Goal: Task Accomplishment & Management: Use online tool/utility

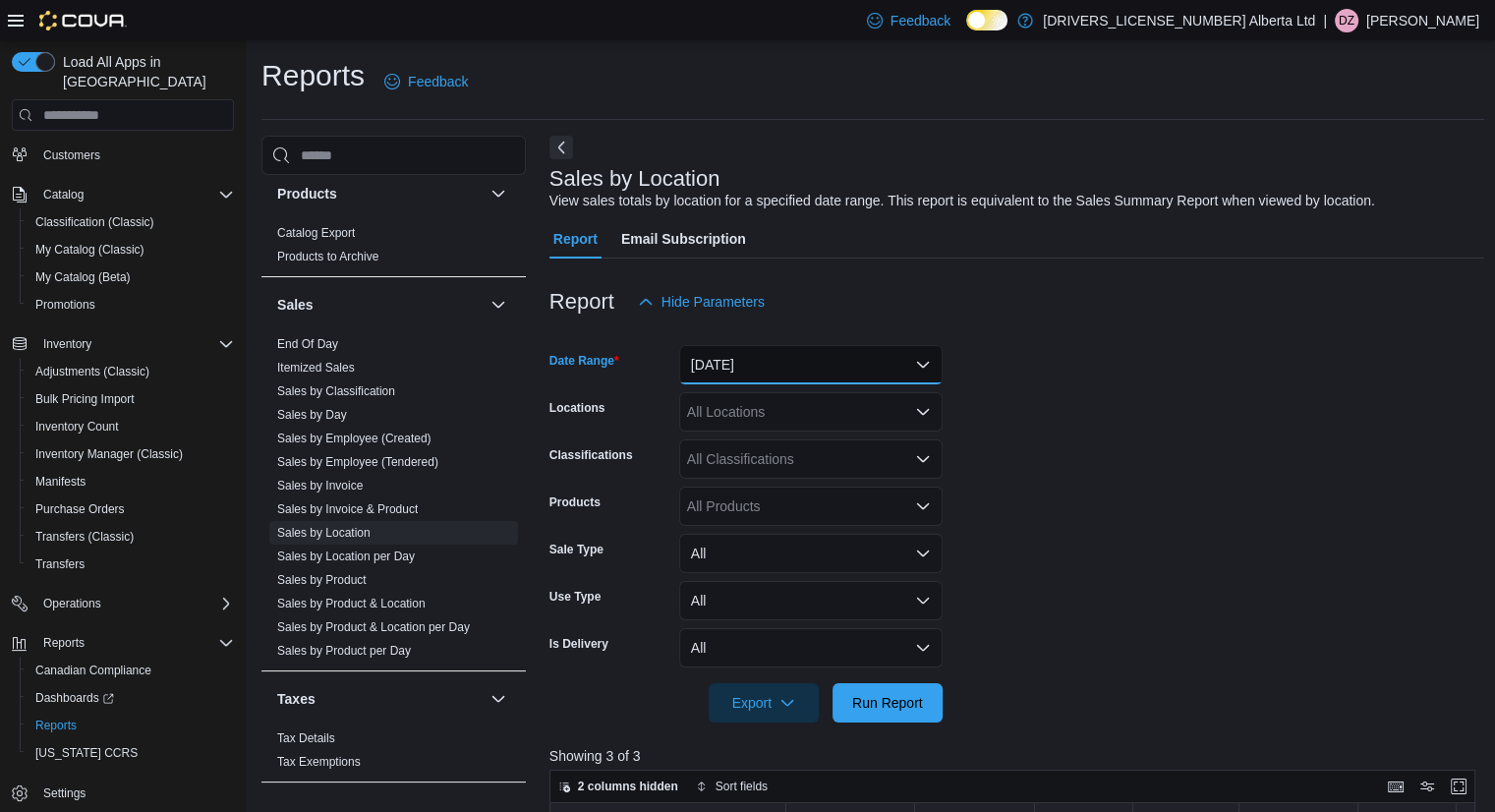
click at [779, 355] on button "Today" at bounding box center [810, 364] width 264 height 39
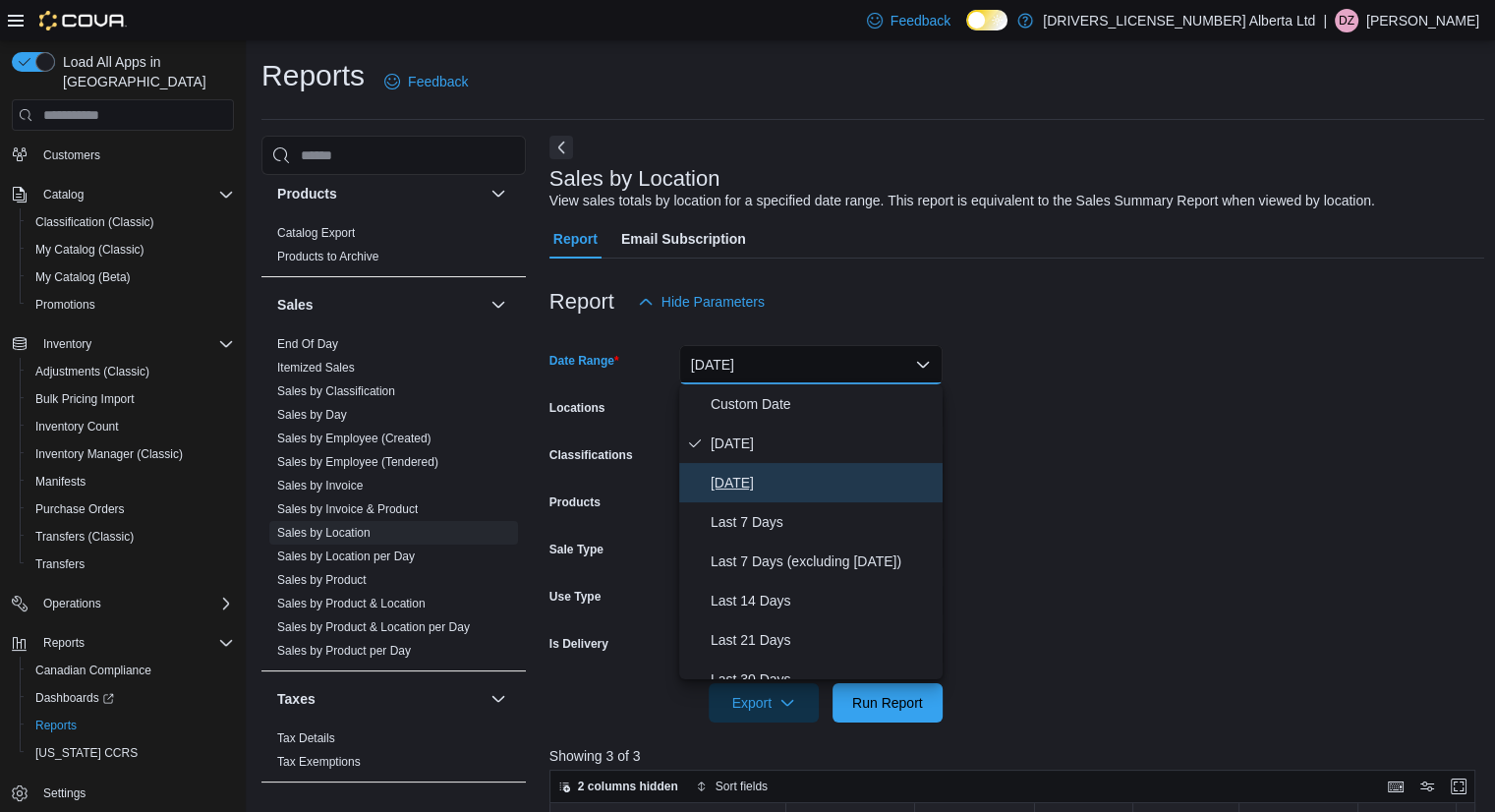
click at [752, 480] on span "[DATE]" at bounding box center [822, 483] width 224 height 24
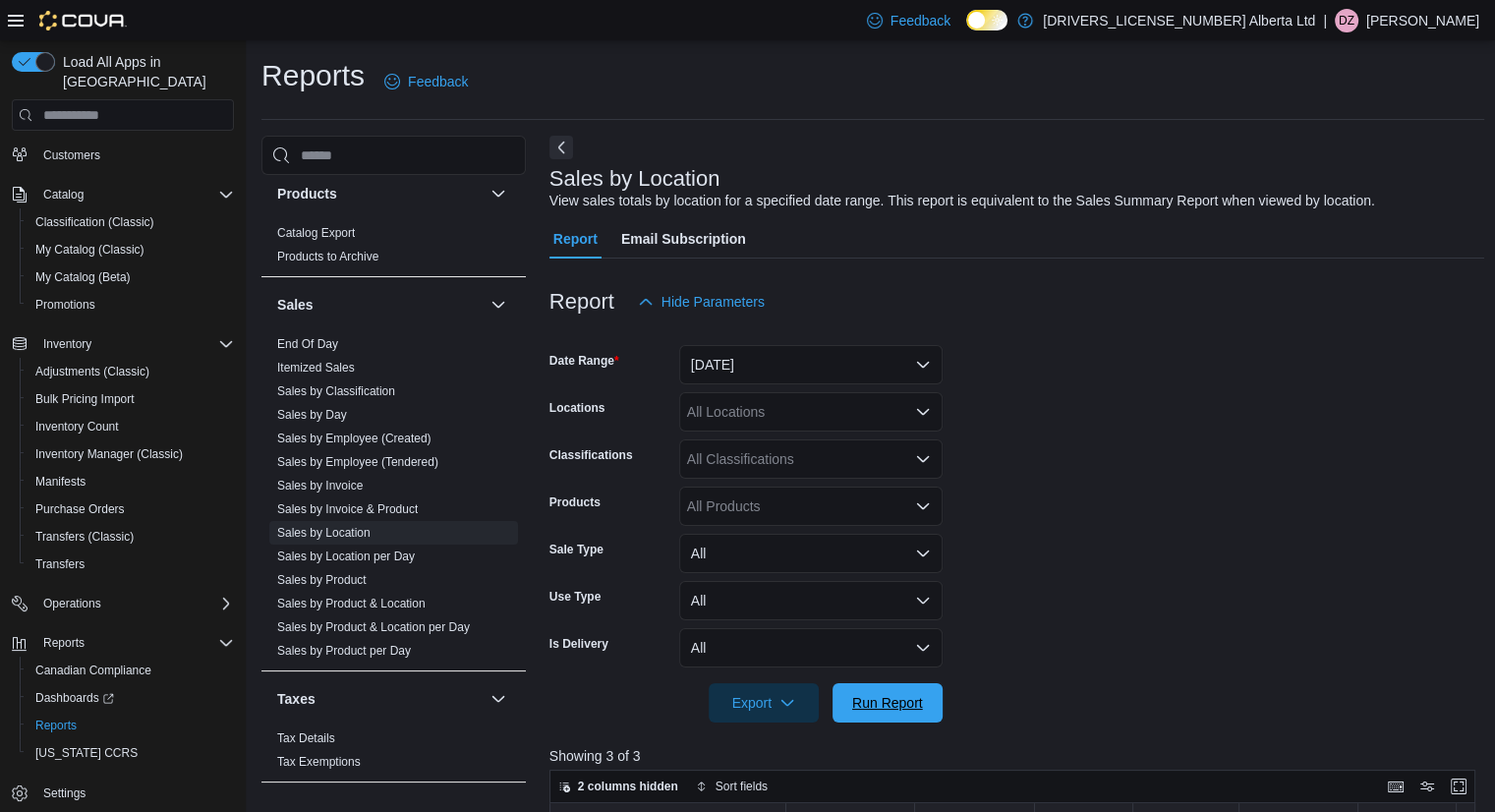
drag, startPoint x: 880, startPoint y: 692, endPoint x: 1129, endPoint y: 307, distance: 458.5
click at [881, 691] on span "Run Report" at bounding box center [887, 702] width 87 height 39
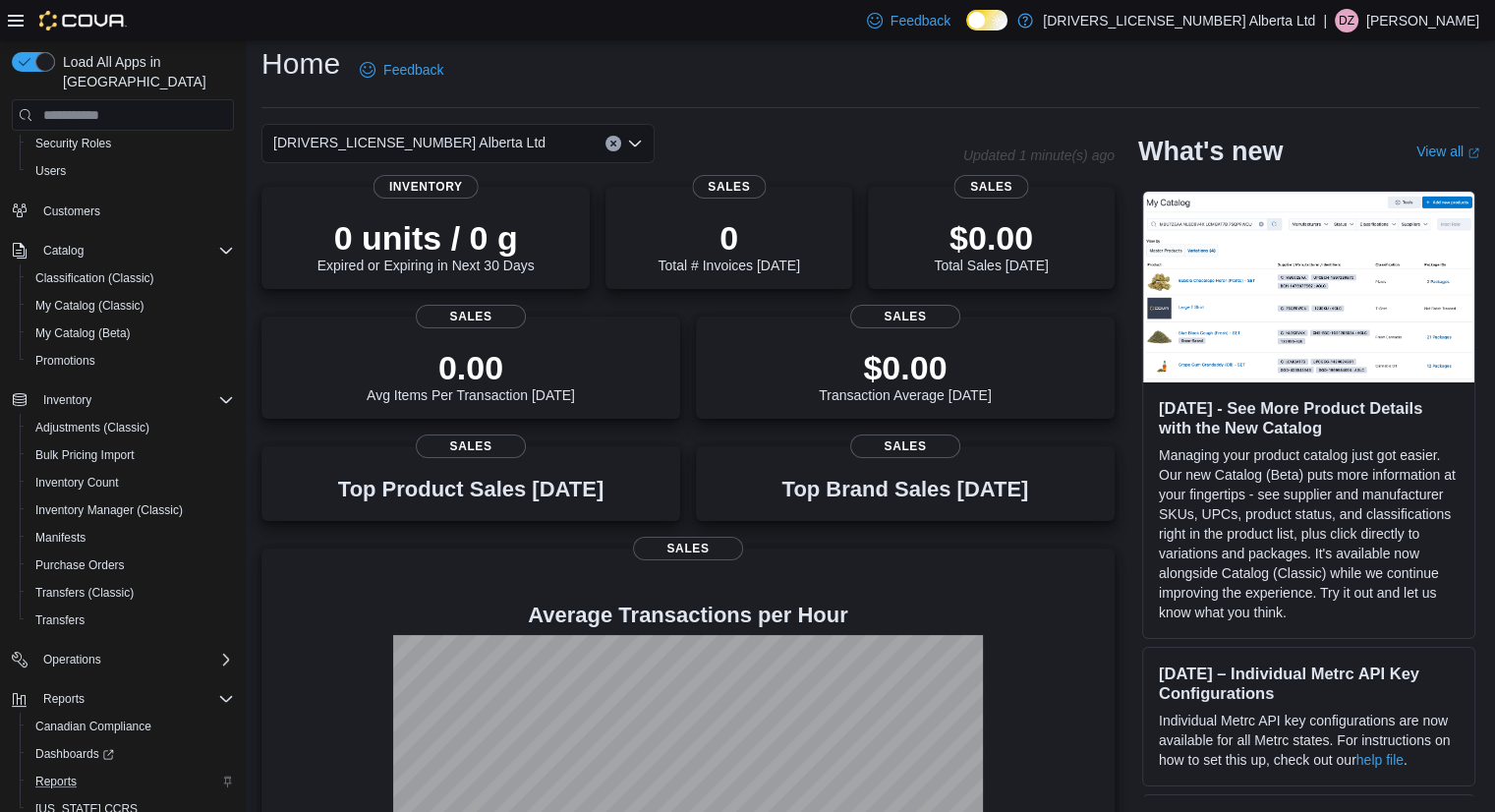
scroll to position [137, 0]
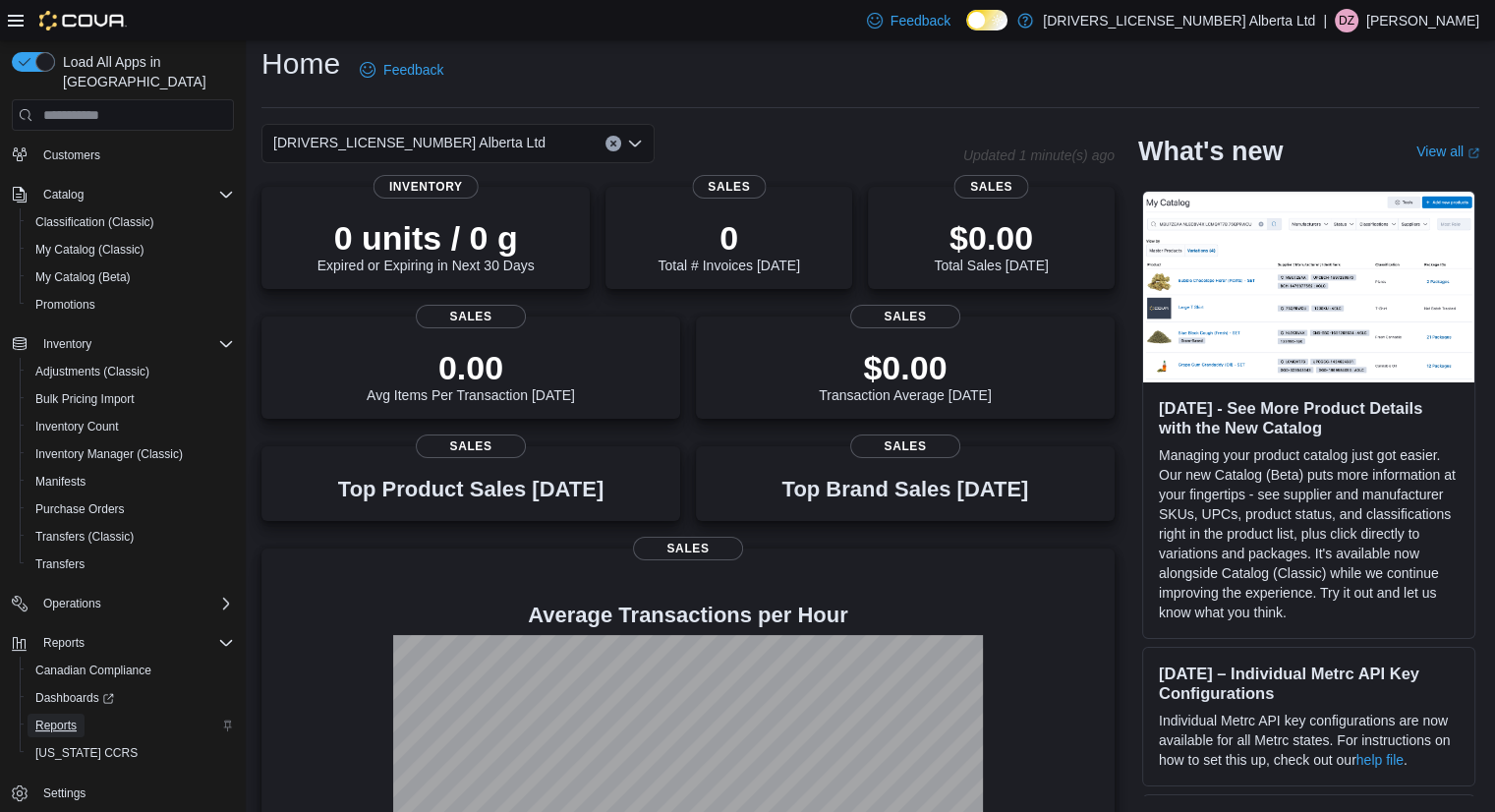
click at [75, 717] on span "Reports" at bounding box center [56, 725] width 41 height 16
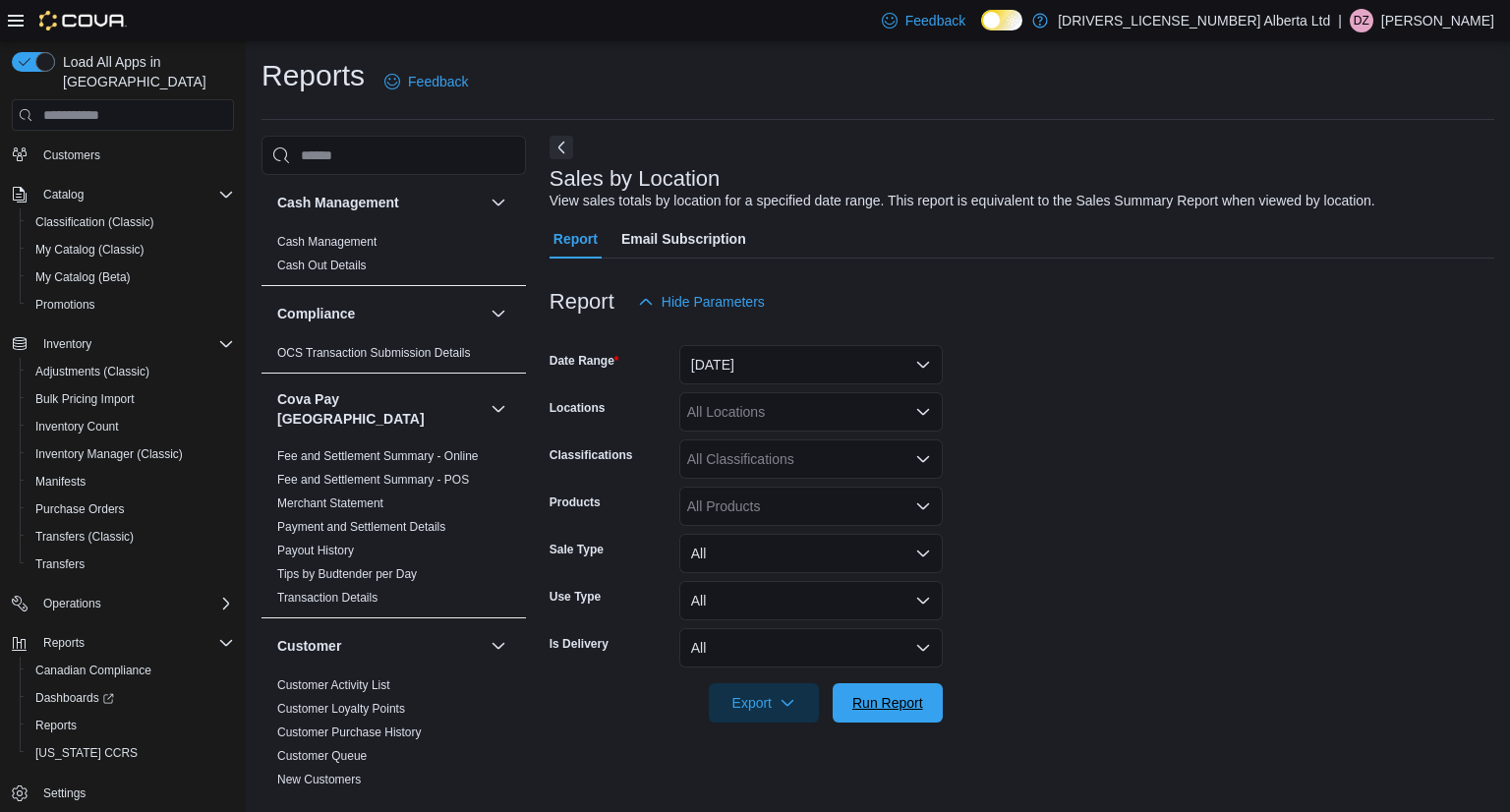
click at [889, 705] on span "Run Report" at bounding box center [887, 703] width 71 height 20
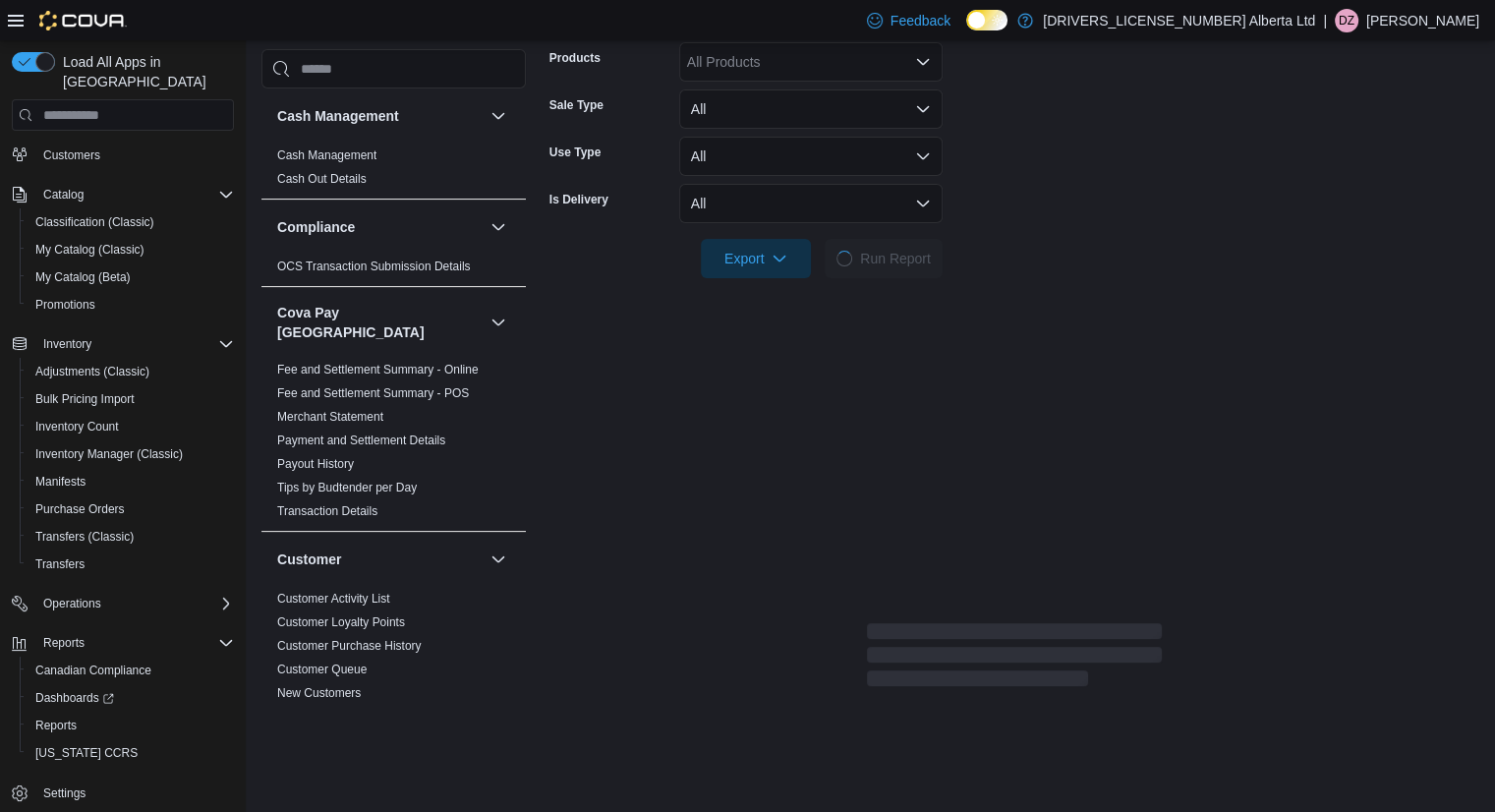
scroll to position [589, 0]
